Goal: Task Accomplishment & Management: Use online tool/utility

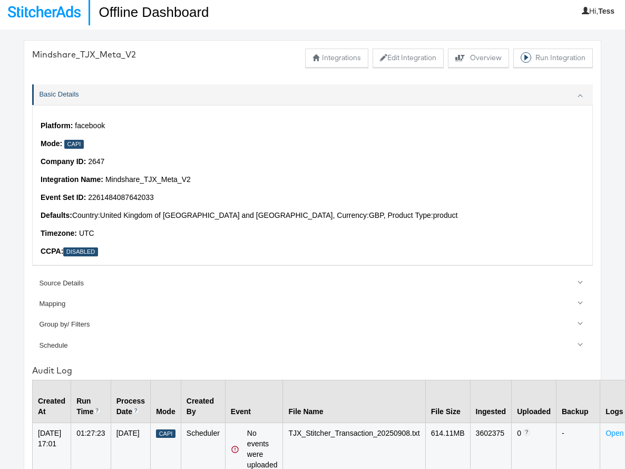
scroll to position [11, 0]
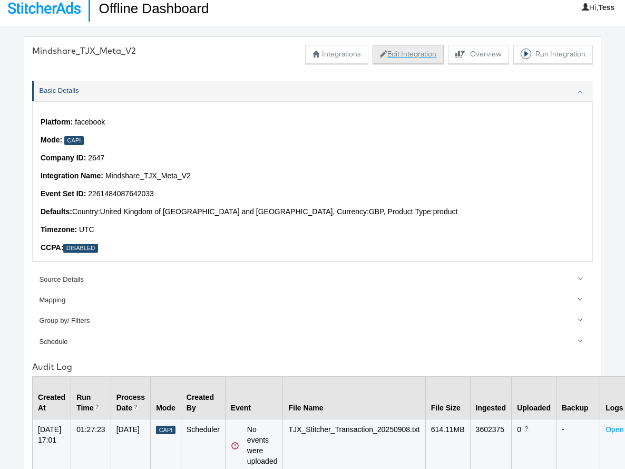
click at [408, 57] on button "Edit Integration" at bounding box center [408, 54] width 71 height 19
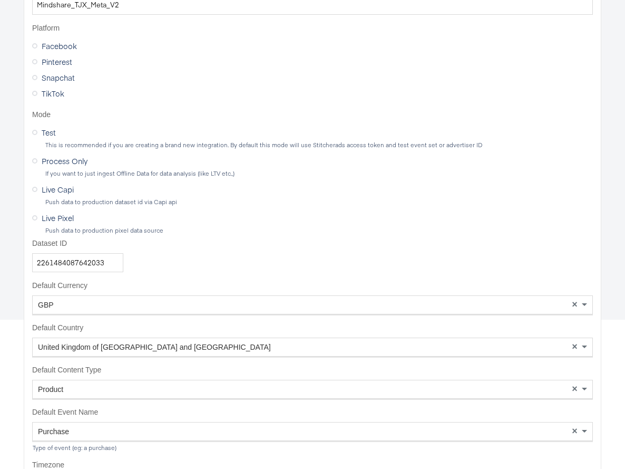
scroll to position [188, 0]
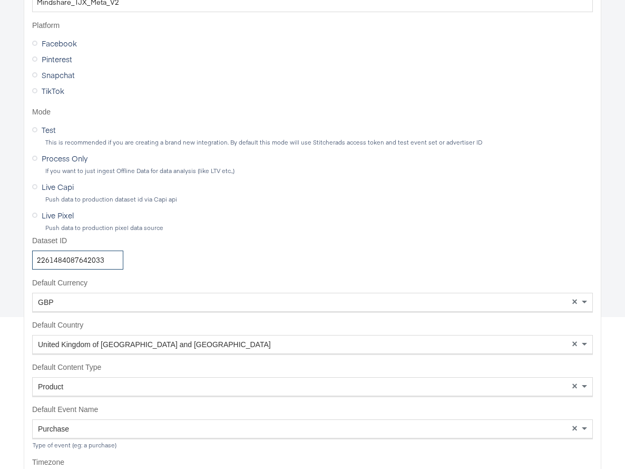
drag, startPoint x: 108, startPoint y: 262, endPoint x: 0, endPoint y: 245, distance: 108.9
click at [0, 246] on div "Edit Integration Basic Details Source Mapping Data Schedule Summary About Integ…" at bounding box center [312, 82] width 625 height 469
paste input "761399505970526"
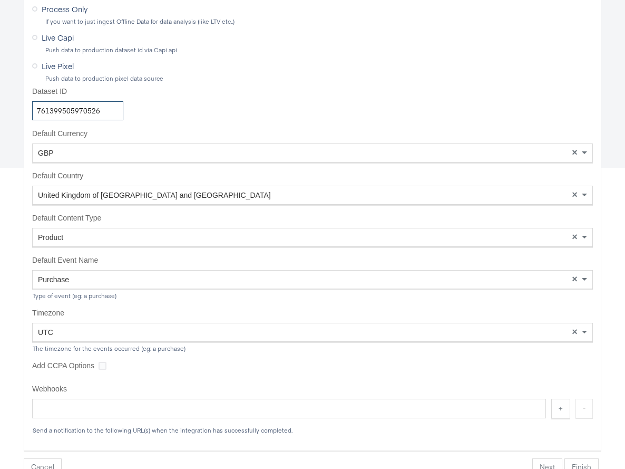
scroll to position [346, 0]
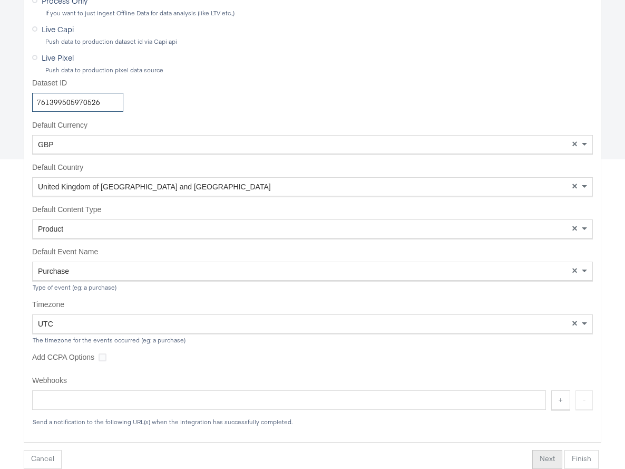
type input "761399505970526"
click at [545, 458] on button "Next" at bounding box center [547, 459] width 30 height 19
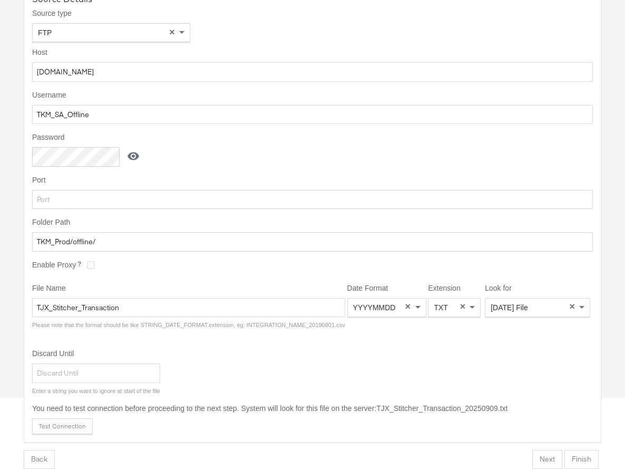
click at [577, 461] on button "Finish" at bounding box center [582, 459] width 34 height 19
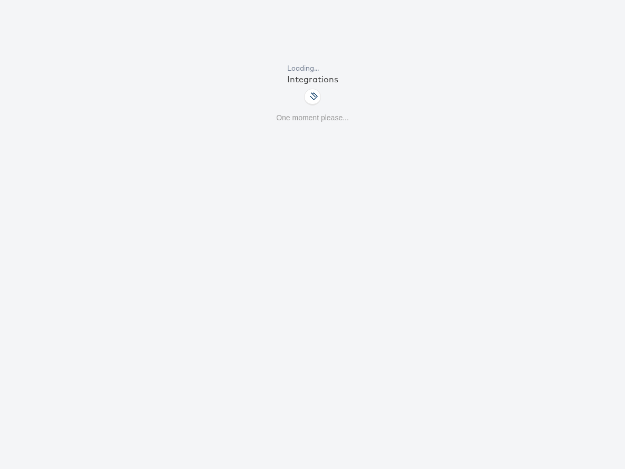
scroll to position [67, 0]
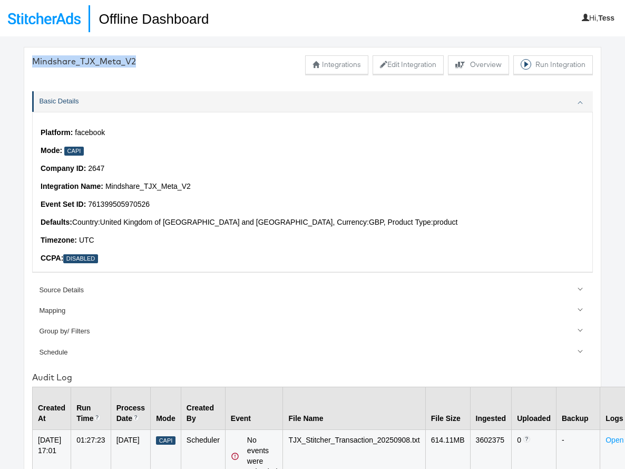
drag, startPoint x: 135, startPoint y: 59, endPoint x: 32, endPoint y: 58, distance: 102.8
click at [32, 58] on div "Mindshare_TJX_Meta_V2 Integrations Edit Integration Explore activity for this o…" at bounding box center [312, 64] width 561 height 19
copy div "Mindshare_TJX_Meta_V2"
click at [55, 18] on img at bounding box center [44, 19] width 73 height 12
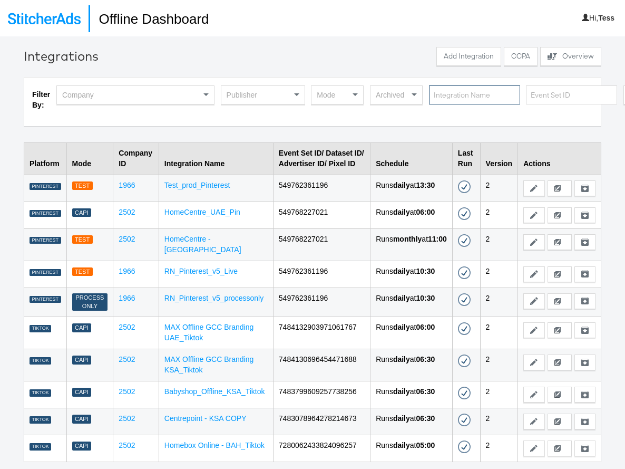
click at [464, 98] on input "text" at bounding box center [474, 95] width 91 height 20
paste input "Mindshare_TJX_Meta_V2"
type input "Mindshare_TJX_Meta_V2"
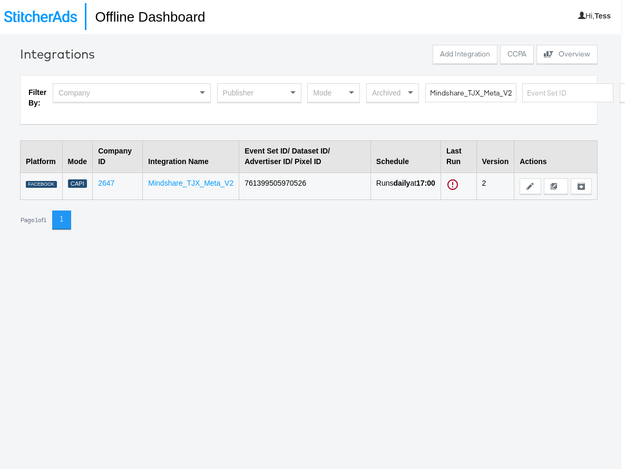
scroll to position [3, 4]
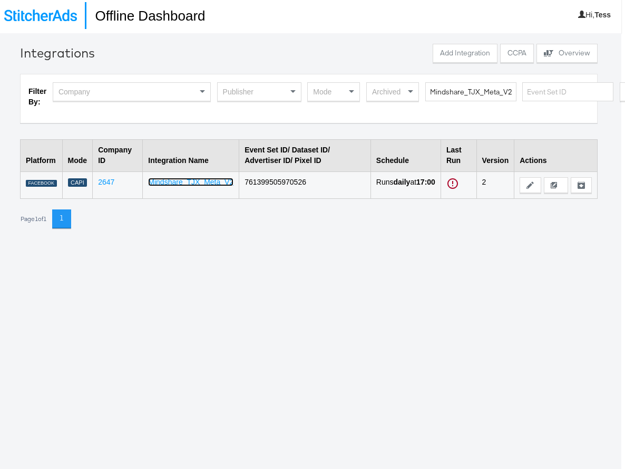
click at [211, 182] on link "Mindshare_TJX_Meta_V2" at bounding box center [190, 182] width 85 height 8
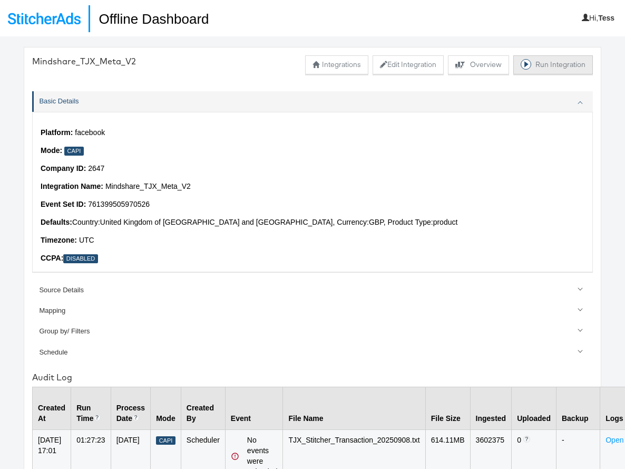
click at [562, 69] on button "Run Integration" at bounding box center [553, 64] width 80 height 19
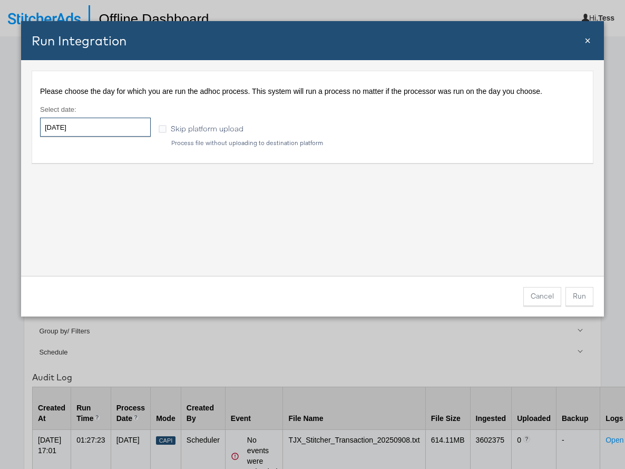
click at [95, 128] on input "2025-09-10" at bounding box center [95, 127] width 111 height 19
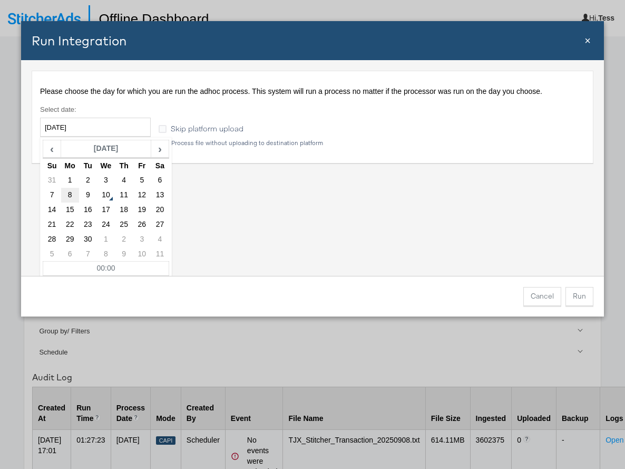
click at [67, 192] on td "8" at bounding box center [70, 195] width 18 height 15
type input "2025-09-08"
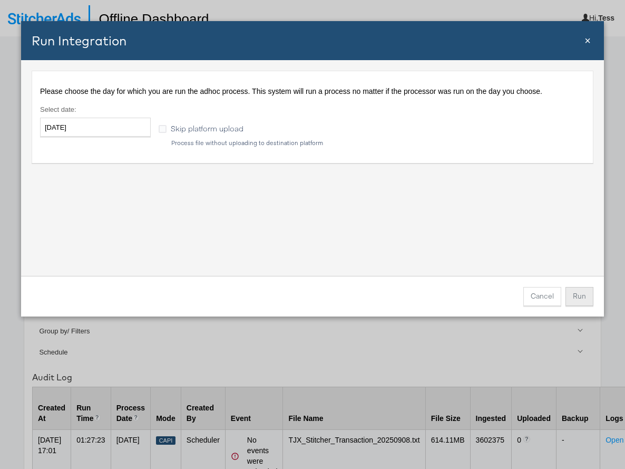
click at [577, 297] on button "Run" at bounding box center [580, 296] width 28 height 19
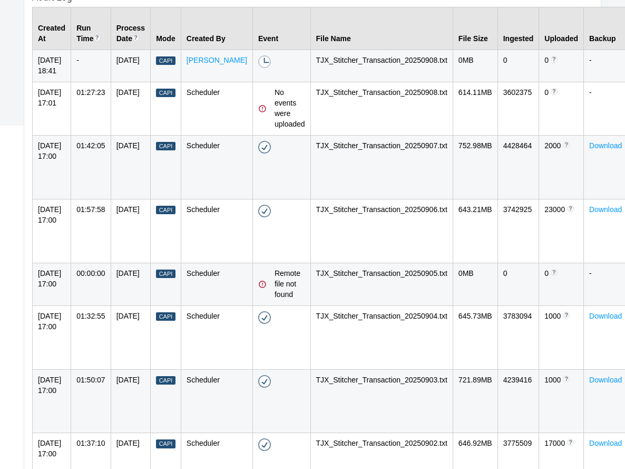
scroll to position [349, 0]
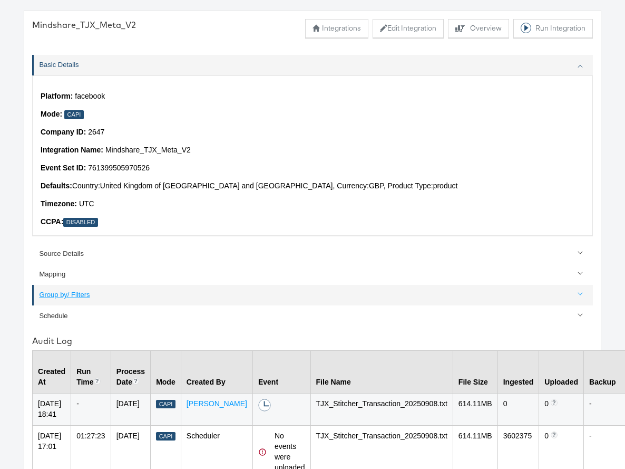
scroll to position [36, 0]
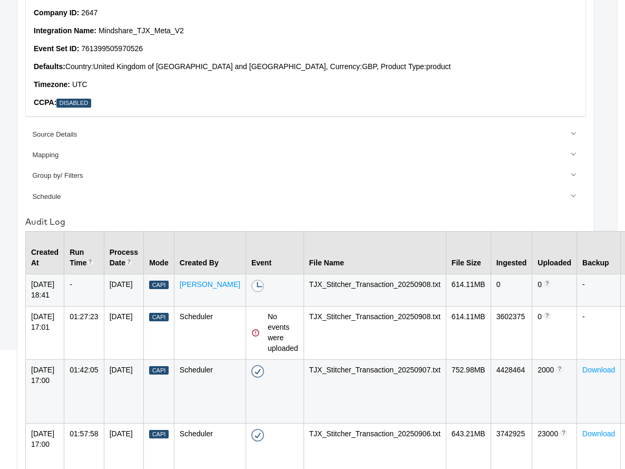
scroll to position [156, 8]
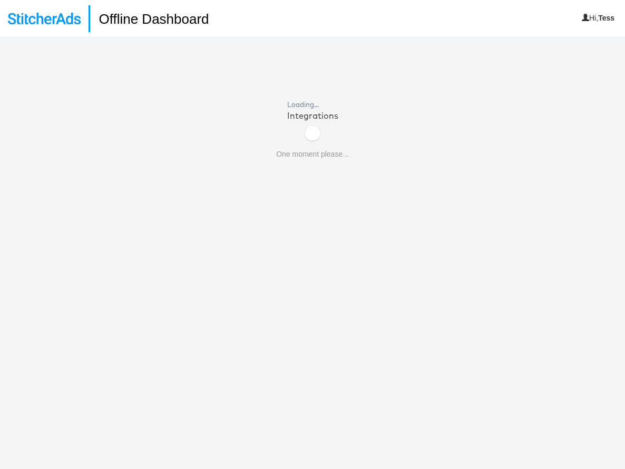
scroll to position [36, 0]
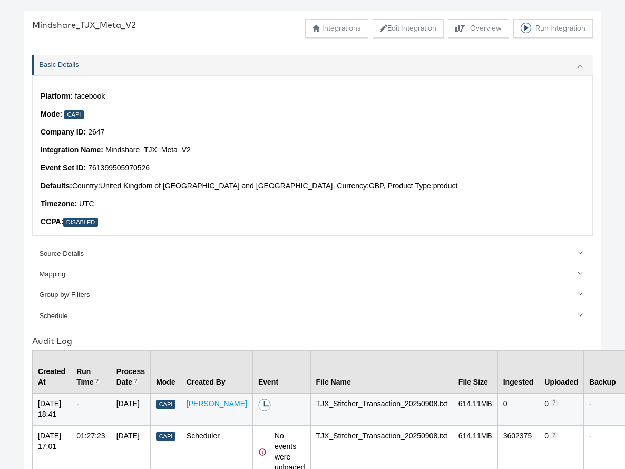
scroll to position [36, 8]
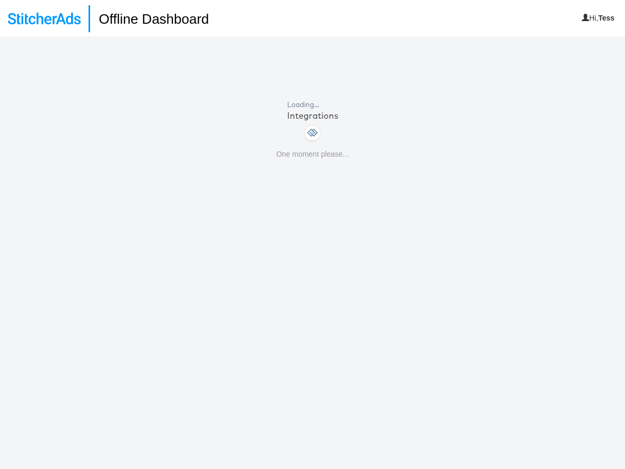
scroll to position [36, 0]
